Goal: Task Accomplishment & Management: Use online tool/utility

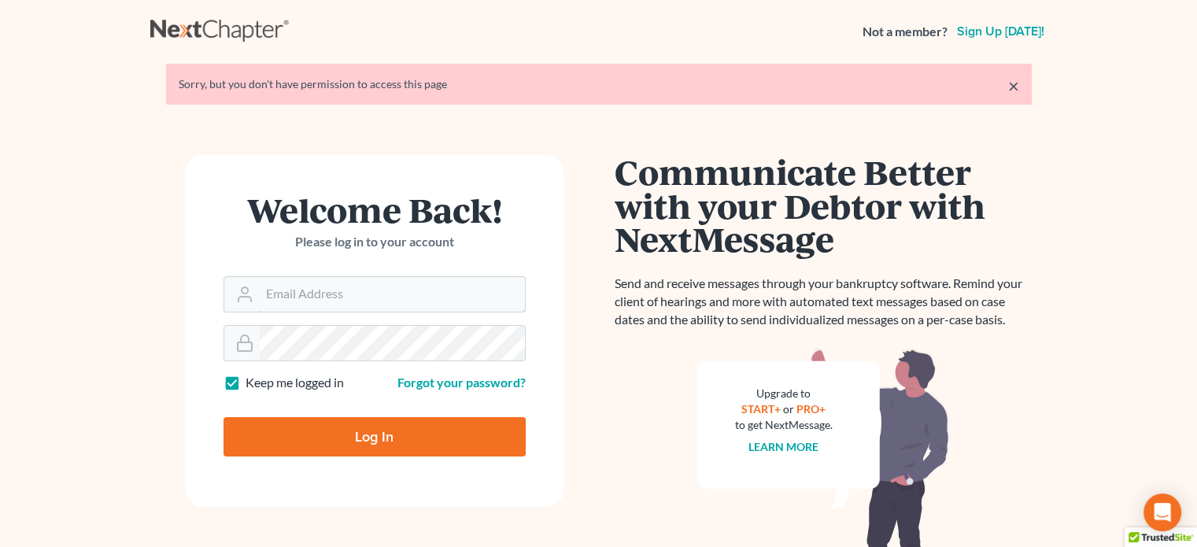
type input "[PERSON_NAME][EMAIL_ADDRESS][DOMAIN_NAME]"
click at [369, 446] on input "Log In" at bounding box center [375, 436] width 302 height 39
type input "Thinking..."
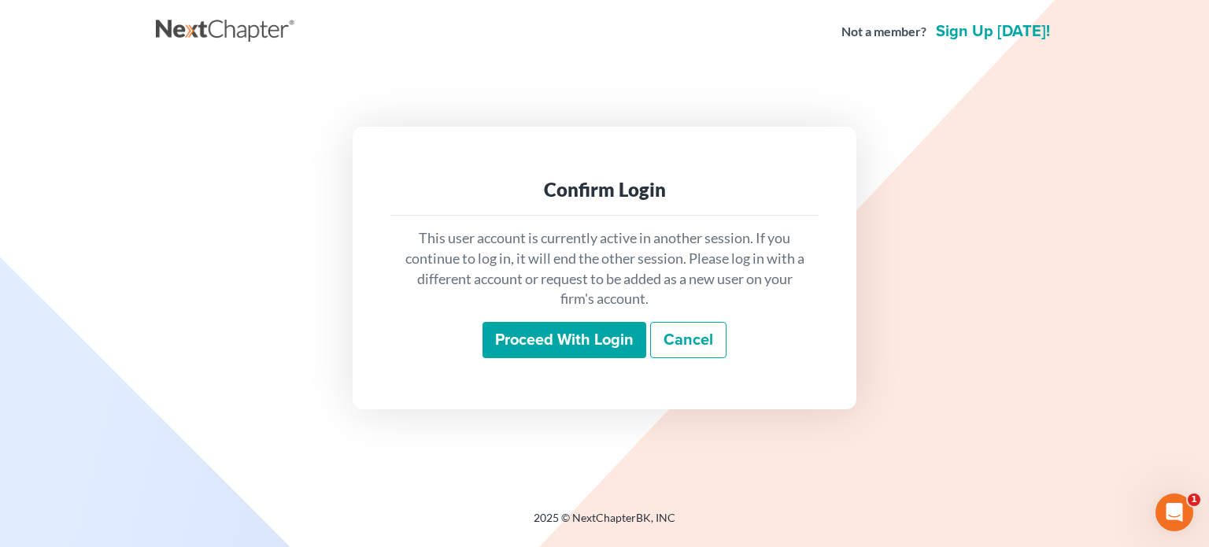
click at [522, 341] on input "Proceed with login" at bounding box center [564, 340] width 164 height 36
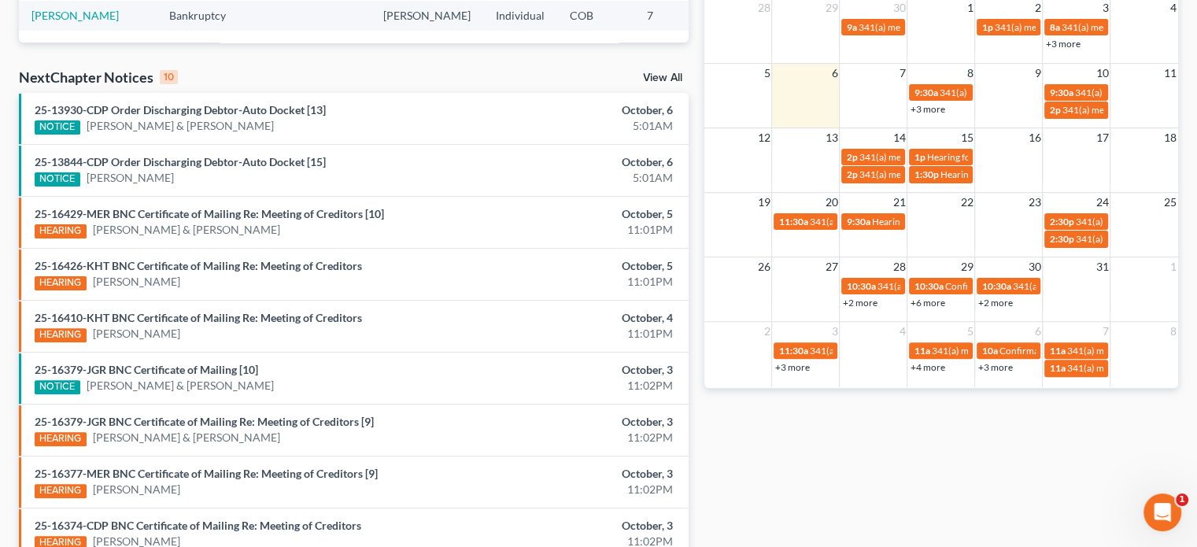
scroll to position [422, 0]
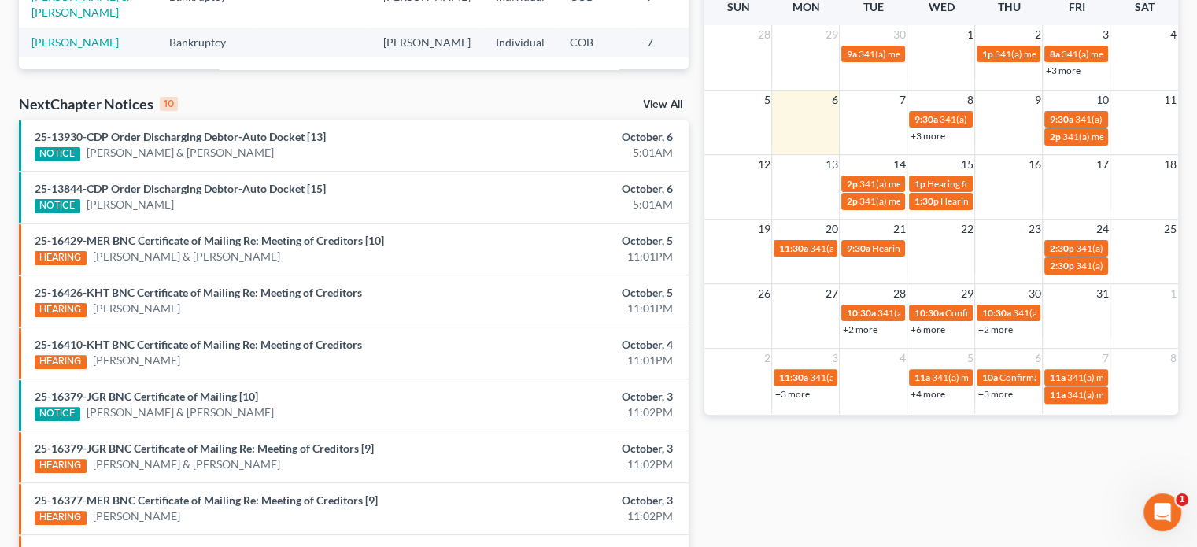
click at [928, 137] on link "+3 more" at bounding box center [927, 136] width 35 height 12
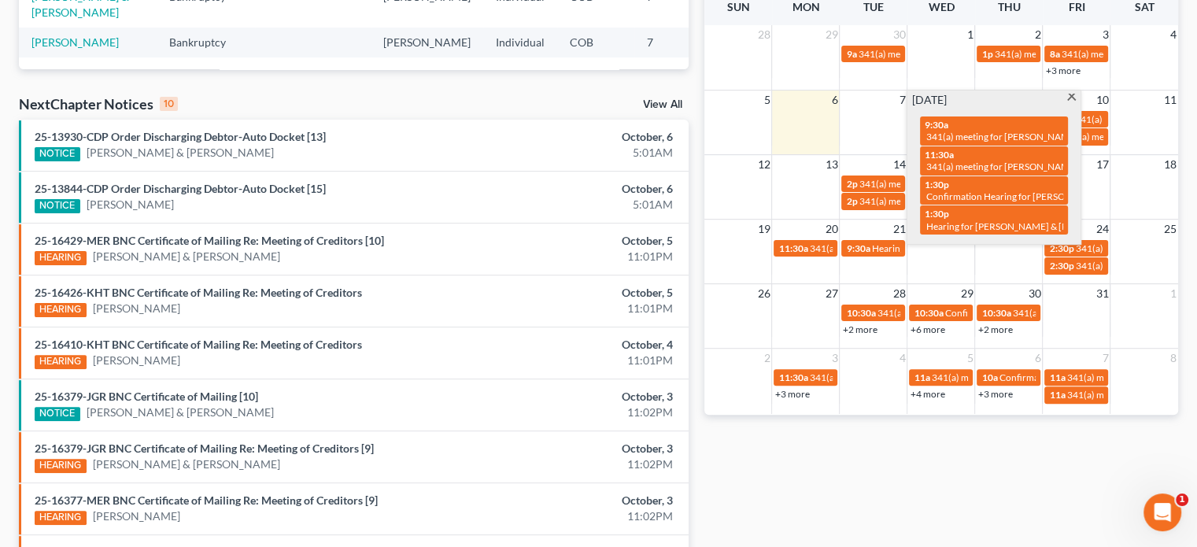
click at [1072, 99] on span at bounding box center [1072, 99] width 12 height 10
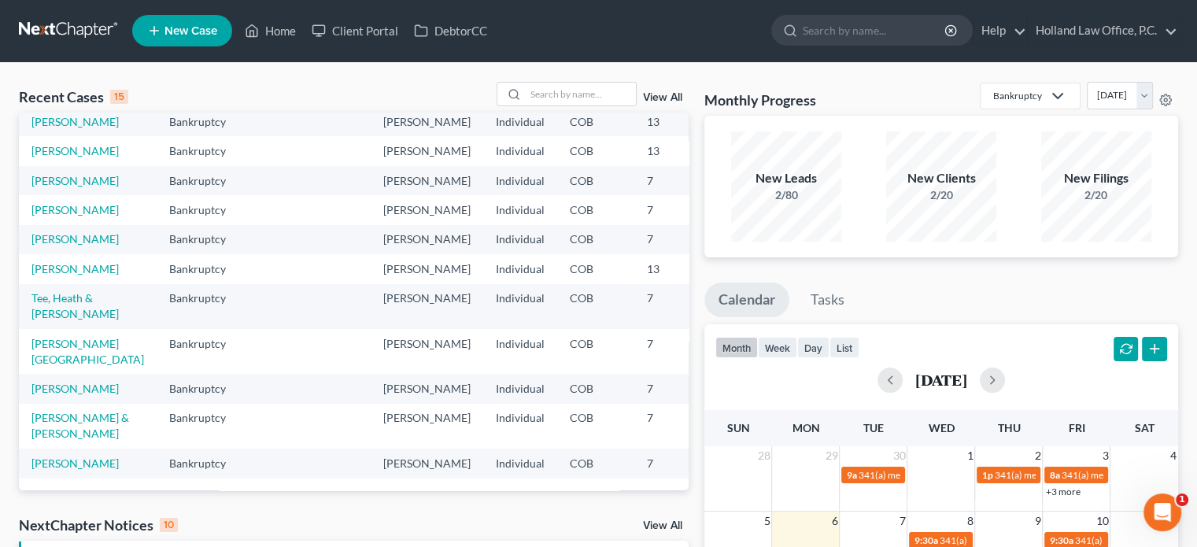
scroll to position [0, 0]
click at [543, 87] on input "search" at bounding box center [581, 94] width 110 height 23
type input "[PERSON_NAME]"
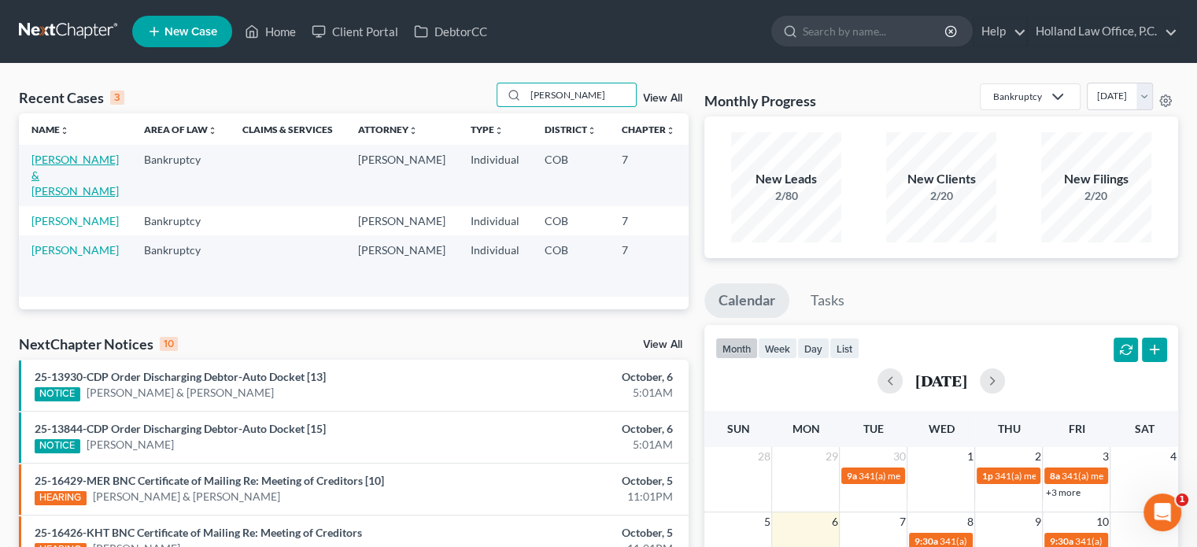
click at [39, 173] on link "[PERSON_NAME] & [PERSON_NAME]" at bounding box center [74, 175] width 87 height 45
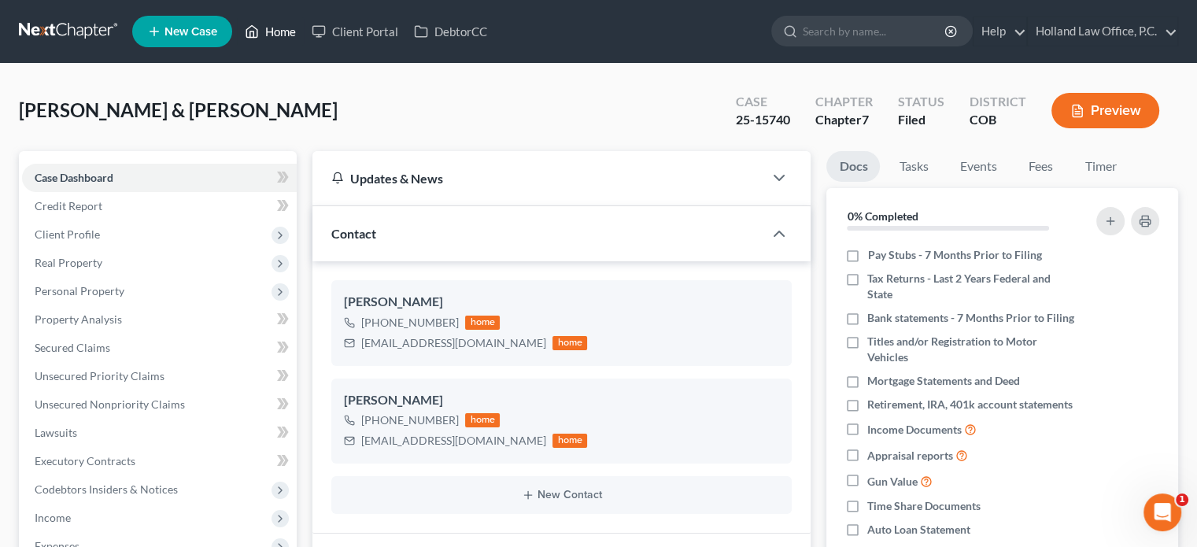
click at [269, 34] on link "Home" at bounding box center [270, 31] width 67 height 28
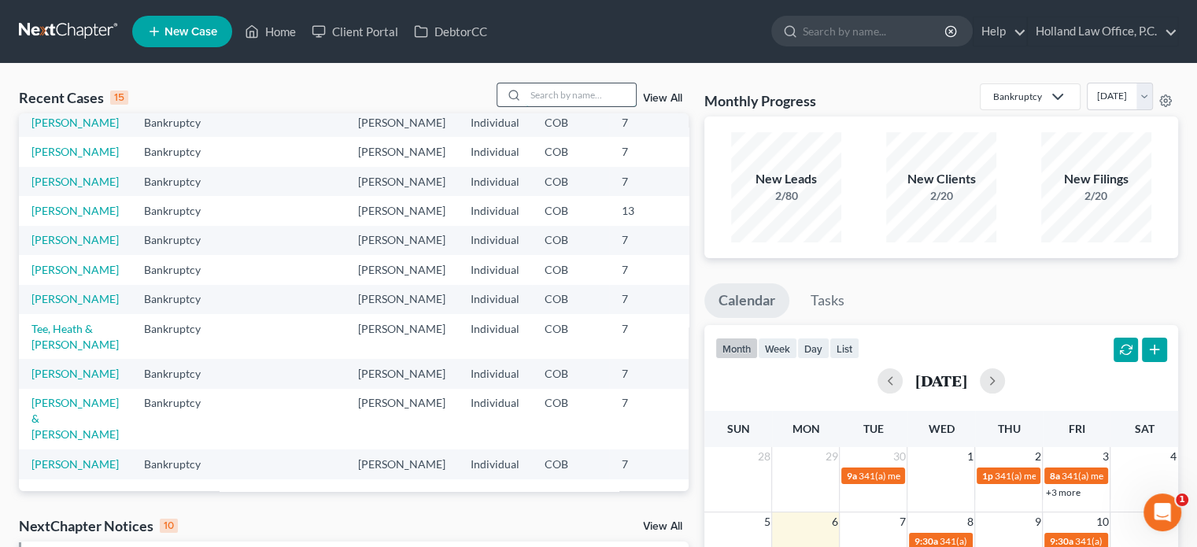
click at [598, 94] on input "search" at bounding box center [581, 94] width 110 height 23
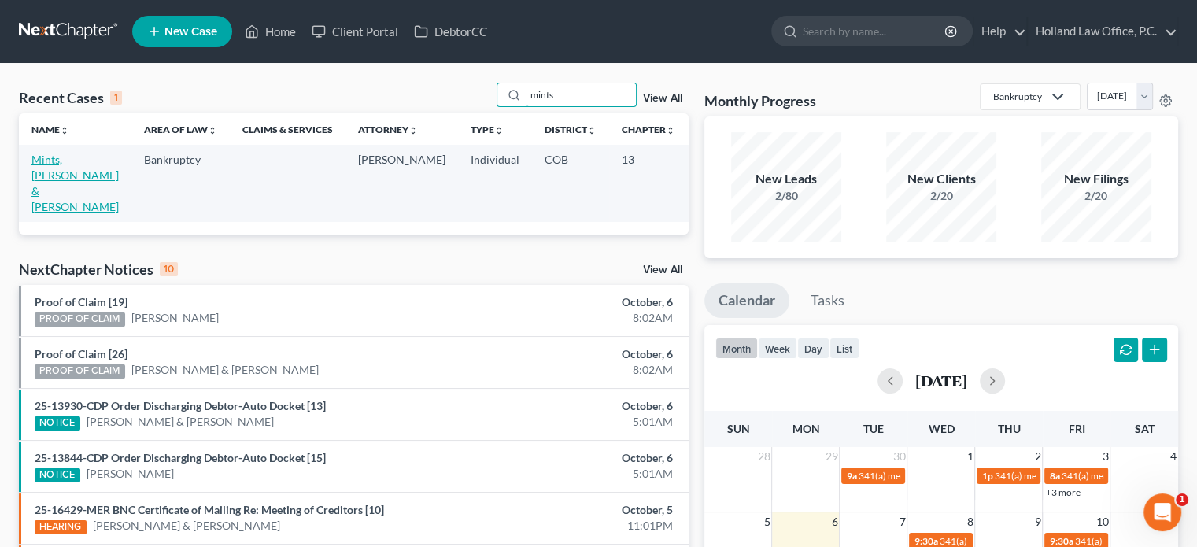
type input "mints"
click at [47, 182] on link "Mints, [PERSON_NAME] & [PERSON_NAME]" at bounding box center [74, 183] width 87 height 61
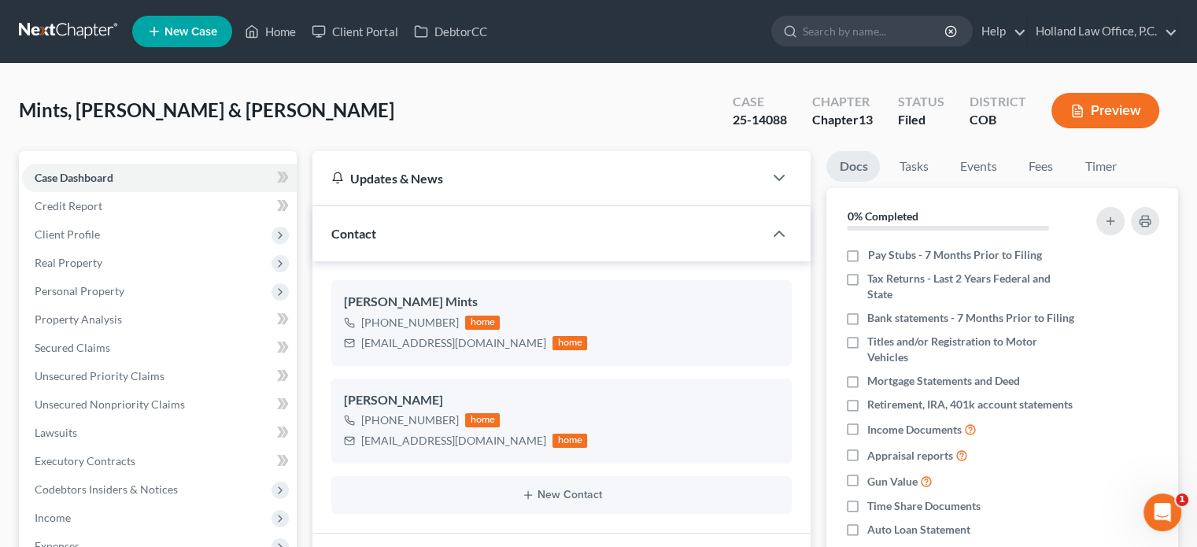
scroll to position [299, 0]
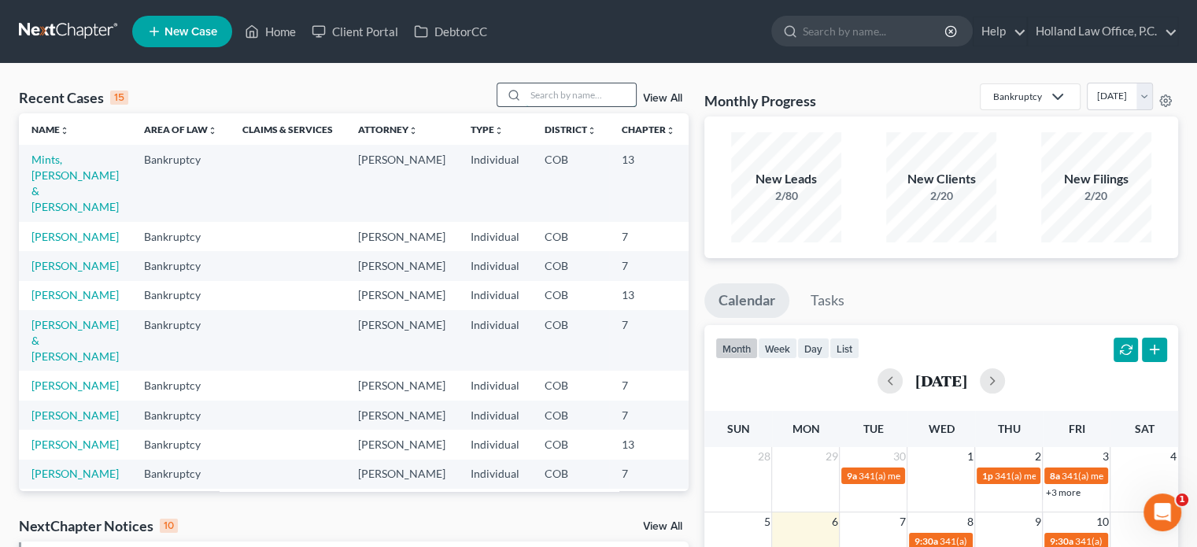
click at [555, 97] on input "search" at bounding box center [581, 94] width 110 height 23
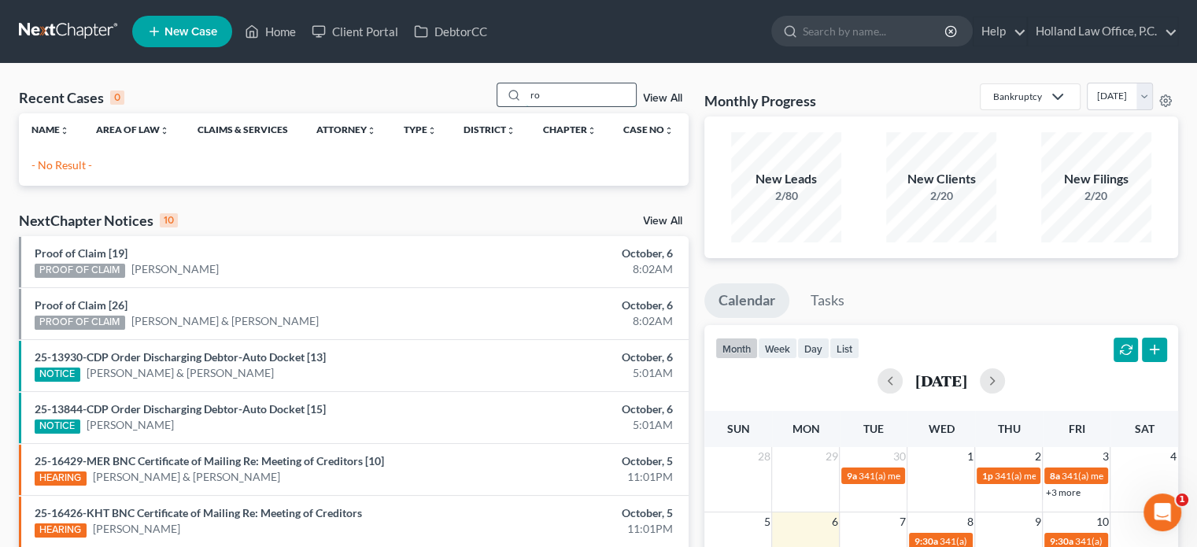
type input "r"
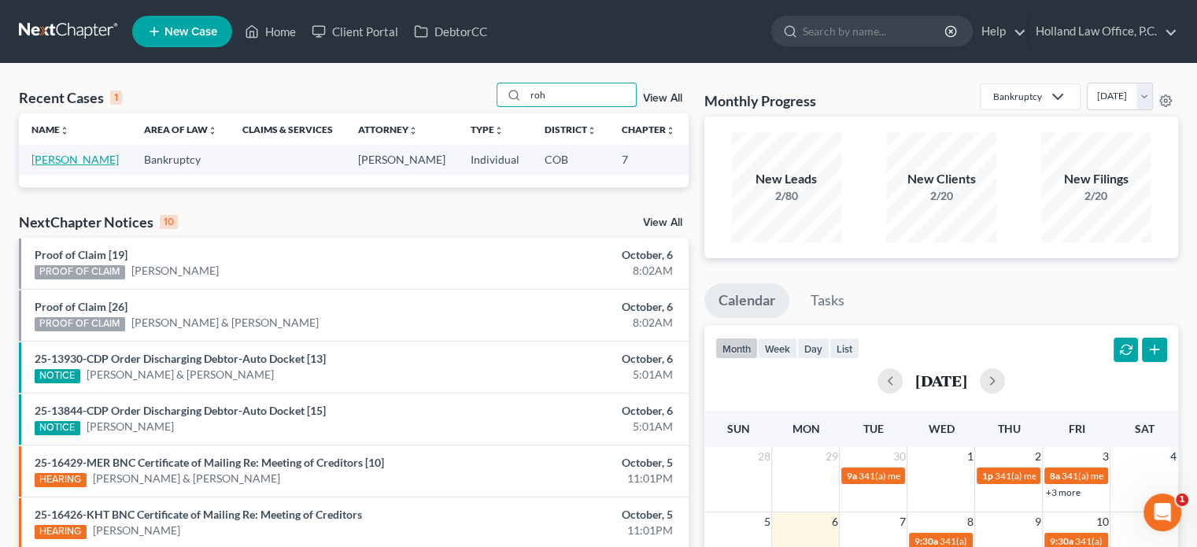
type input "roh"
click at [36, 166] on link "[PERSON_NAME]" at bounding box center [74, 159] width 87 height 13
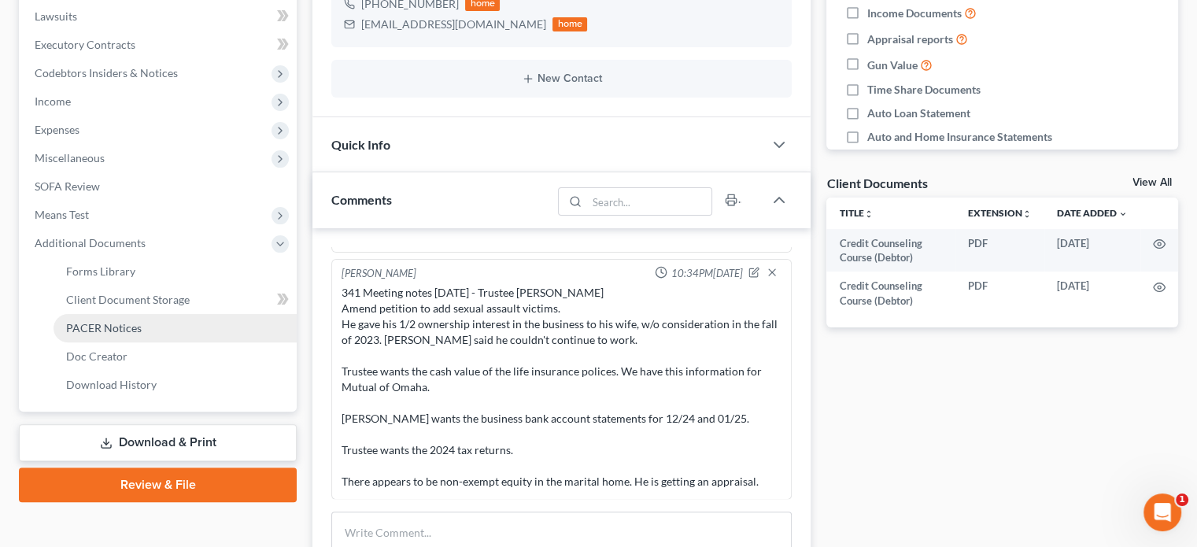
scroll to position [445, 0]
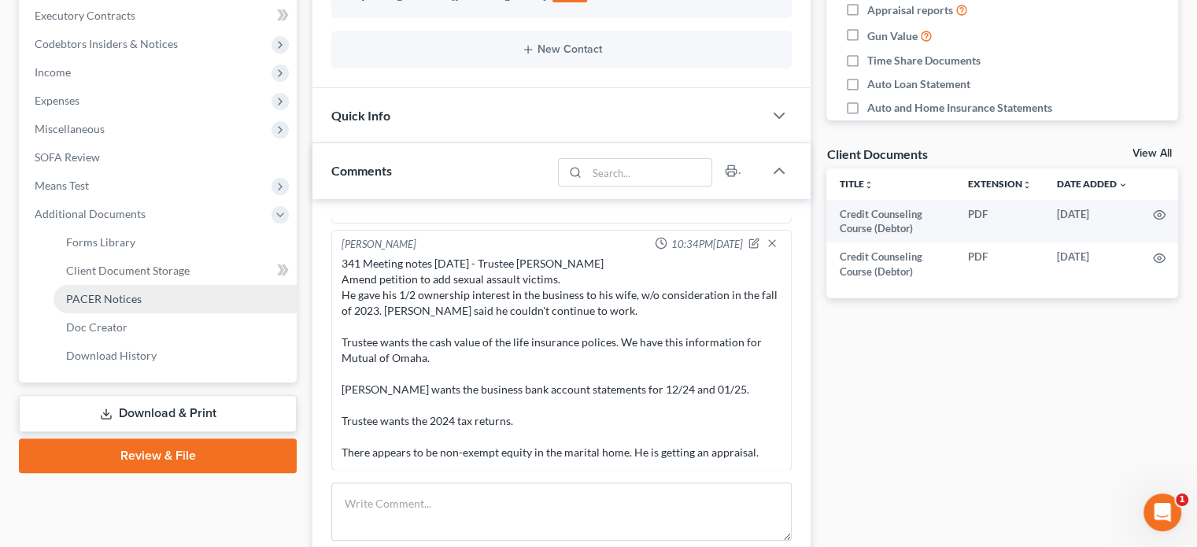
click at [108, 301] on span "PACER Notices" at bounding box center [104, 298] width 76 height 13
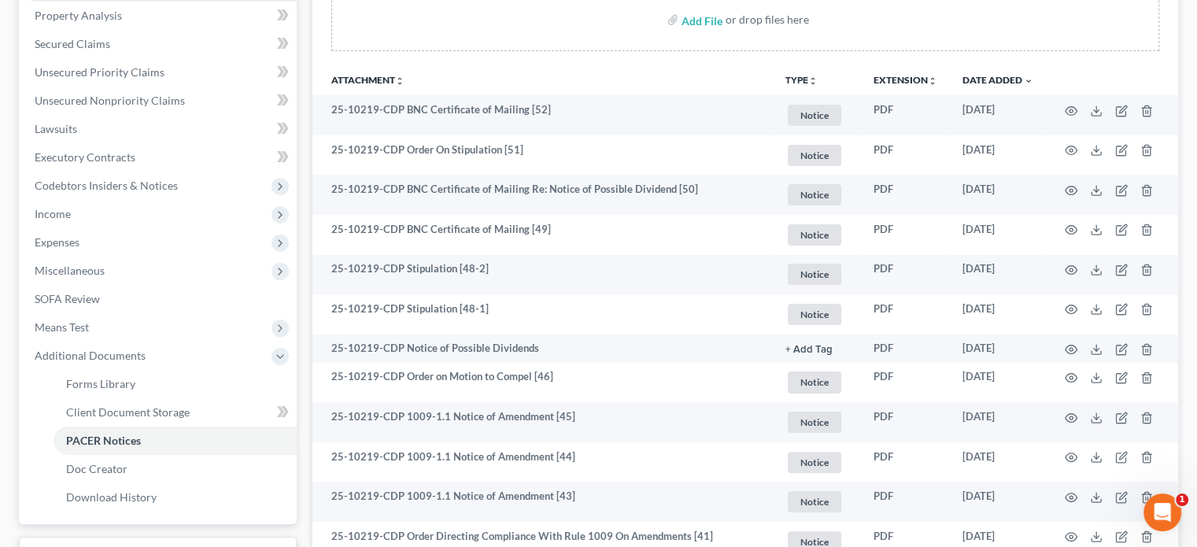
scroll to position [315, 0]
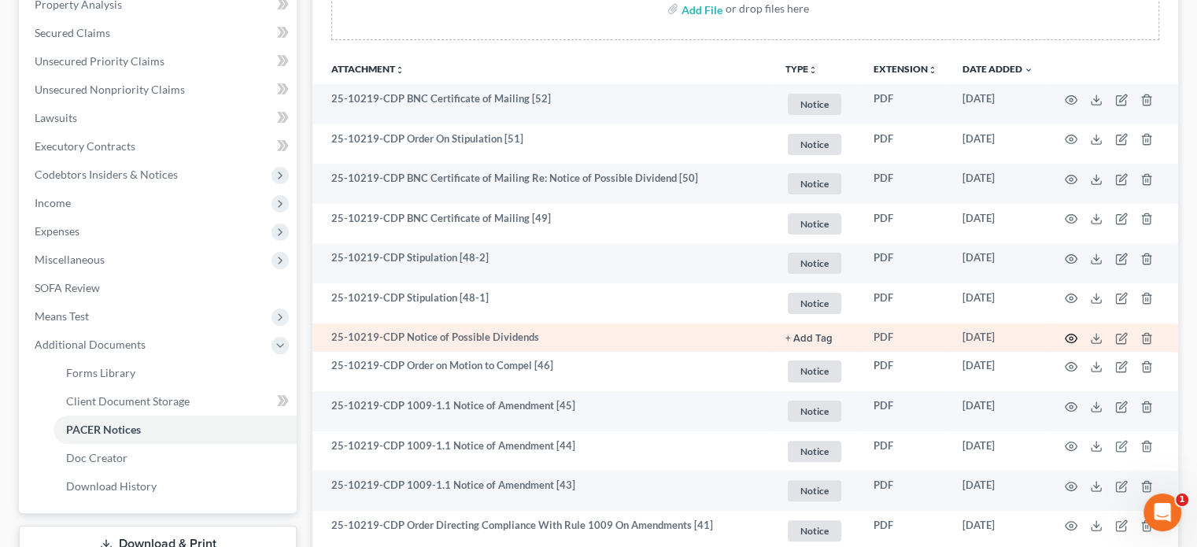
click at [1074, 339] on icon "button" at bounding box center [1071, 338] width 13 height 13
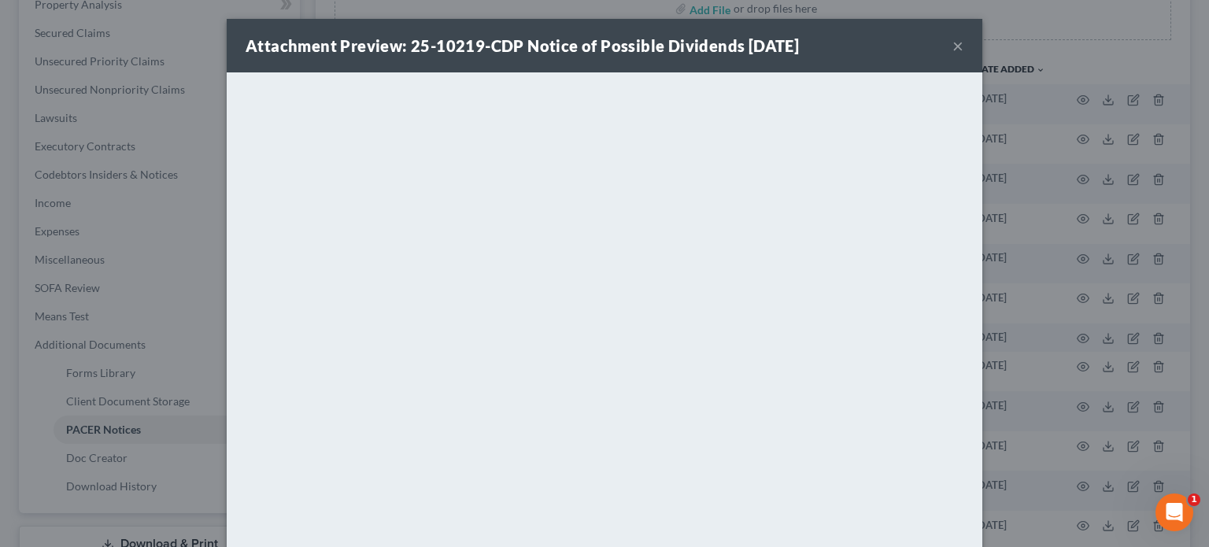
click at [952, 45] on button "×" at bounding box center [957, 45] width 11 height 19
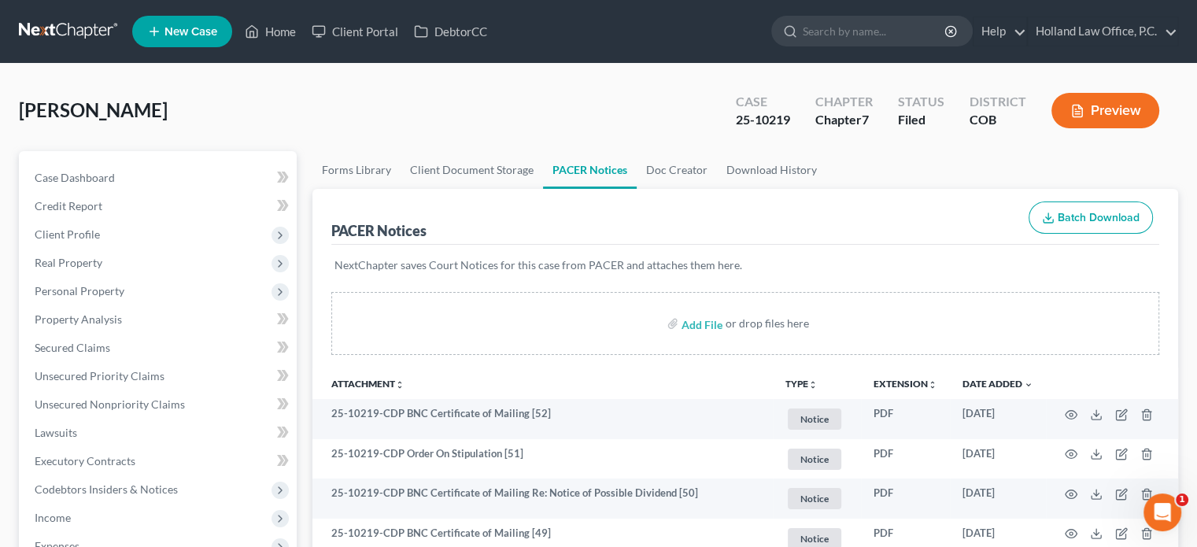
scroll to position [79, 0]
